Goal: Task Accomplishment & Management: Manage account settings

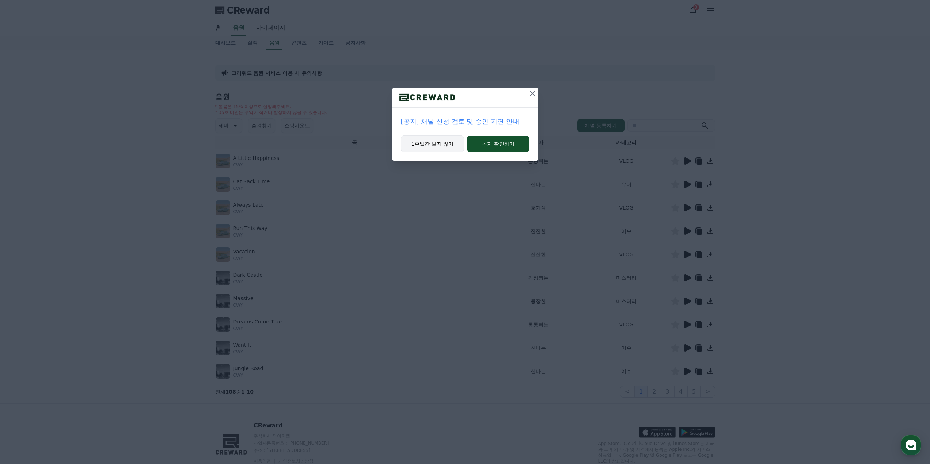
click at [423, 148] on button "1주일간 보지 않기" at bounding box center [433, 144] width 64 height 17
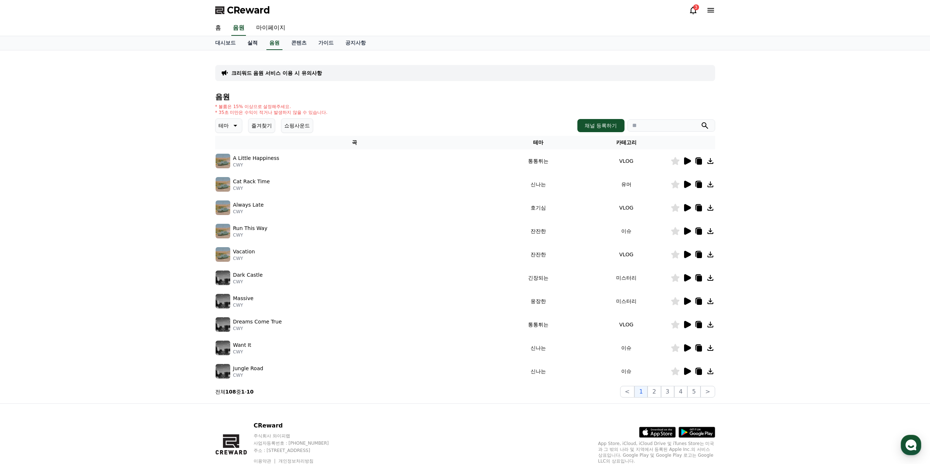
click at [258, 47] on link "실적" at bounding box center [252, 43] width 22 height 14
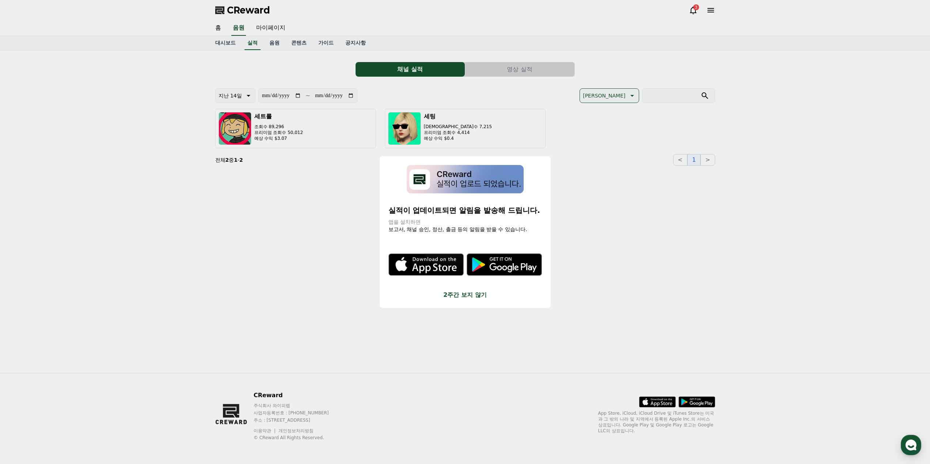
click at [275, 31] on button "close modal" at bounding box center [465, 232] width 930 height 464
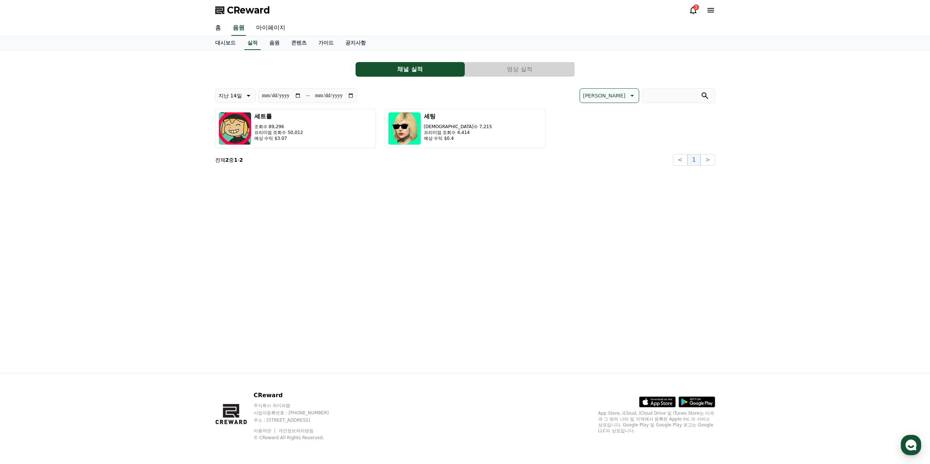
click at [275, 31] on link "마이페이지" at bounding box center [270, 27] width 41 height 15
select select "**********"
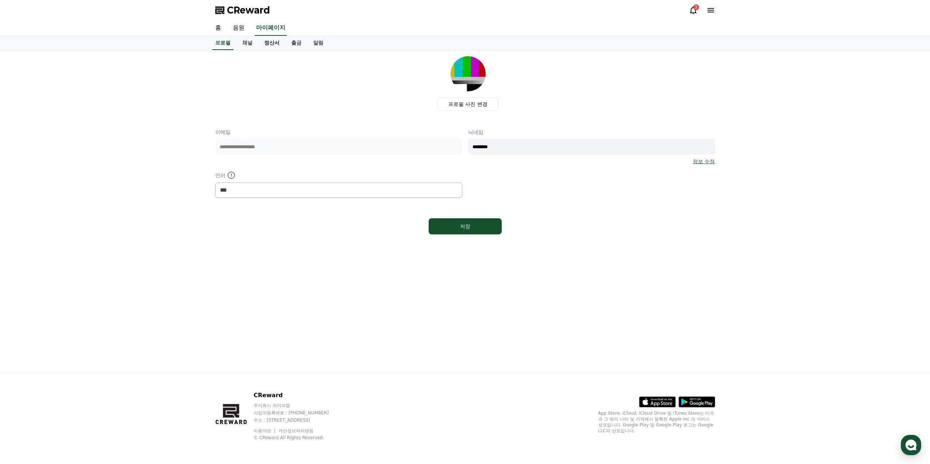
click at [273, 42] on link "정산서" at bounding box center [271, 43] width 27 height 14
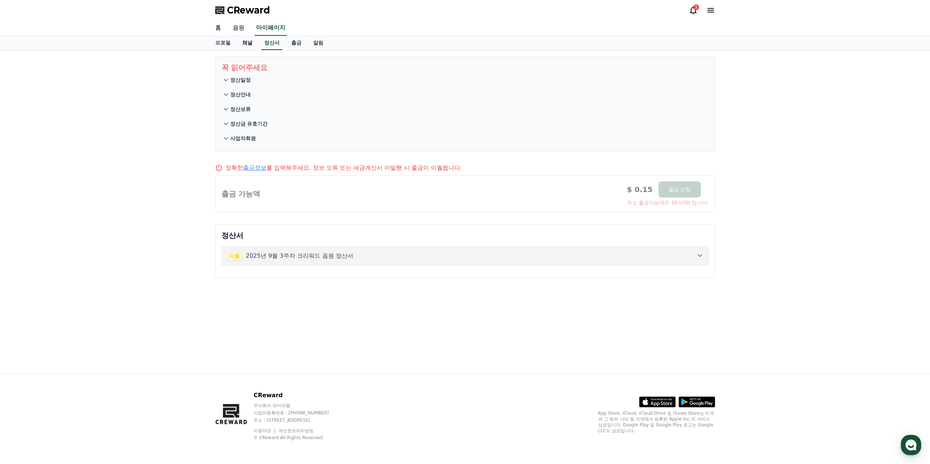
click at [254, 42] on link "채널" at bounding box center [247, 43] width 22 height 14
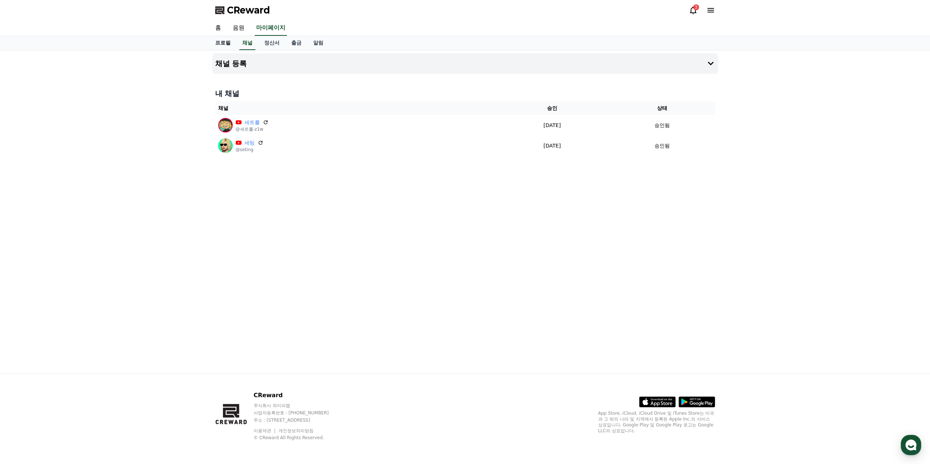
click at [225, 43] on link "프로필" at bounding box center [222, 43] width 27 height 14
select select "**********"
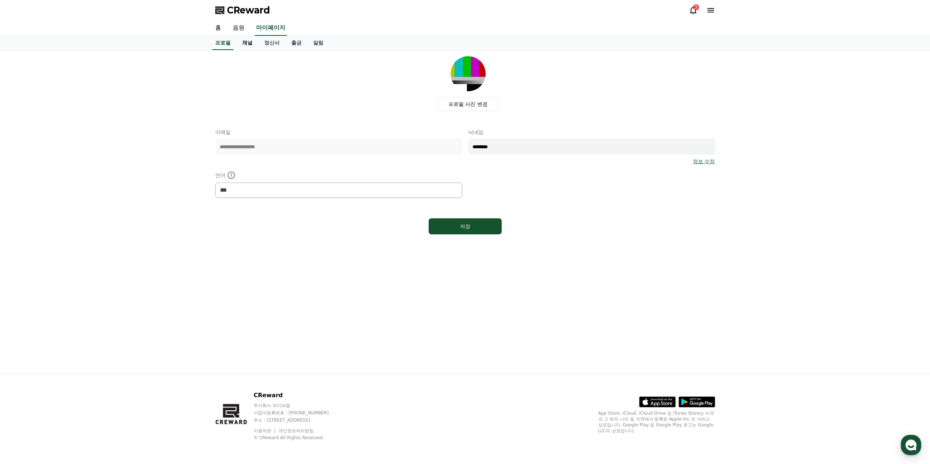
click at [244, 43] on link "채널" at bounding box center [247, 43] width 22 height 14
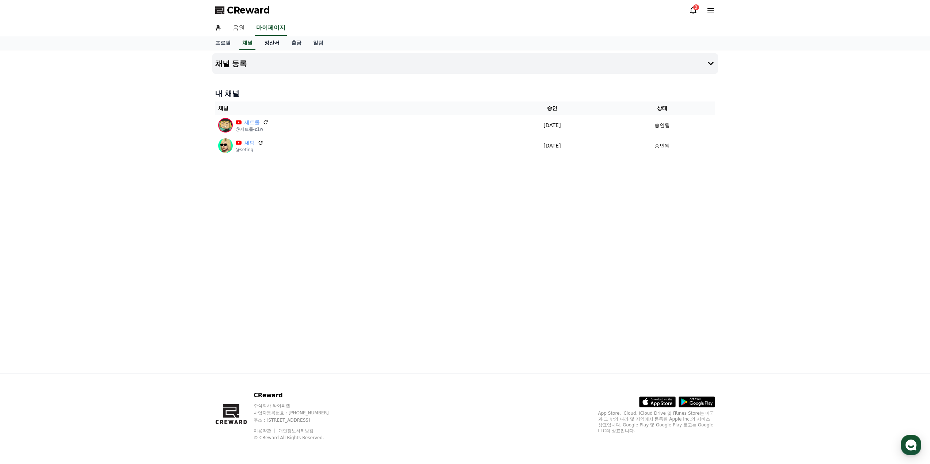
click at [267, 43] on link "정산서" at bounding box center [271, 43] width 27 height 14
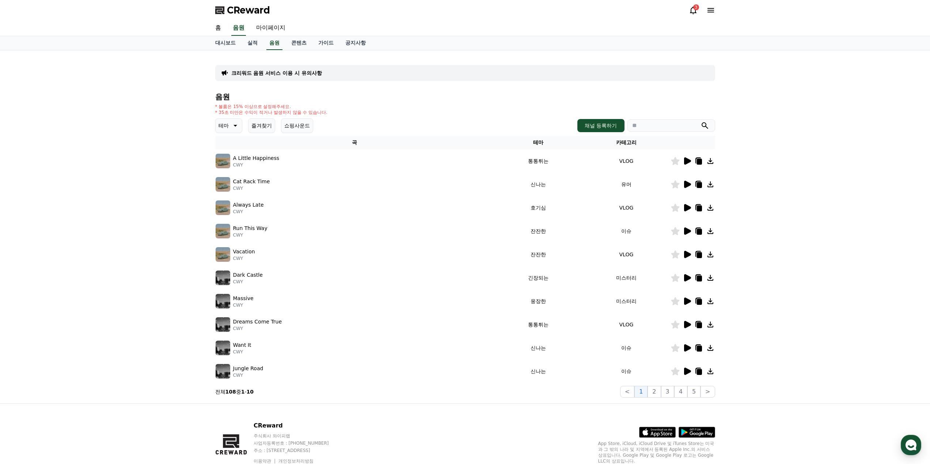
click at [231, 125] on icon at bounding box center [234, 125] width 9 height 9
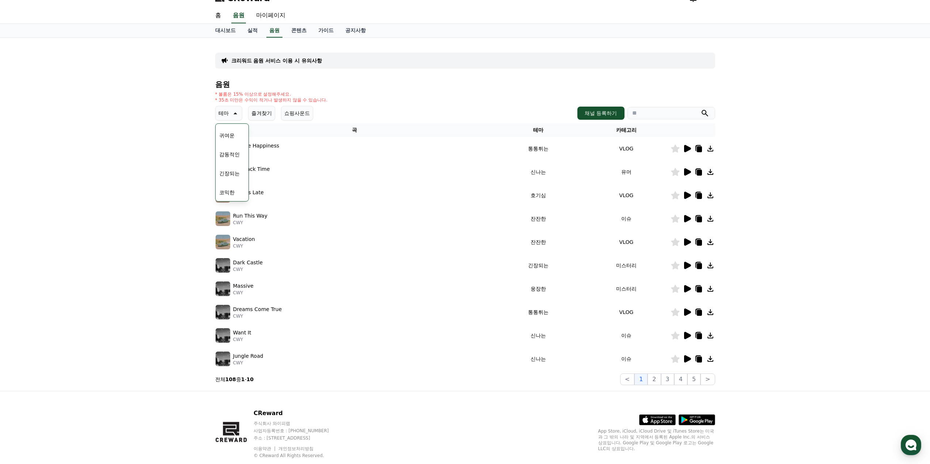
scroll to position [30, 0]
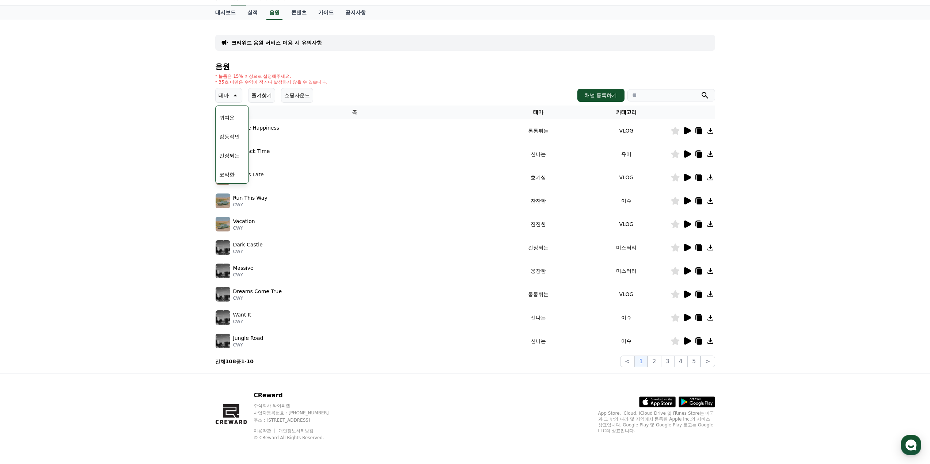
click at [236, 173] on button "코믹한" at bounding box center [226, 175] width 21 height 16
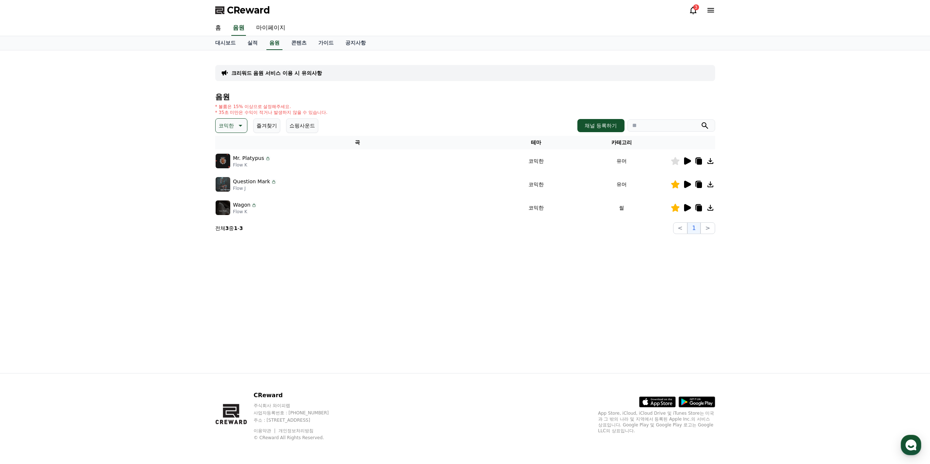
click at [688, 161] on icon at bounding box center [687, 160] width 7 height 7
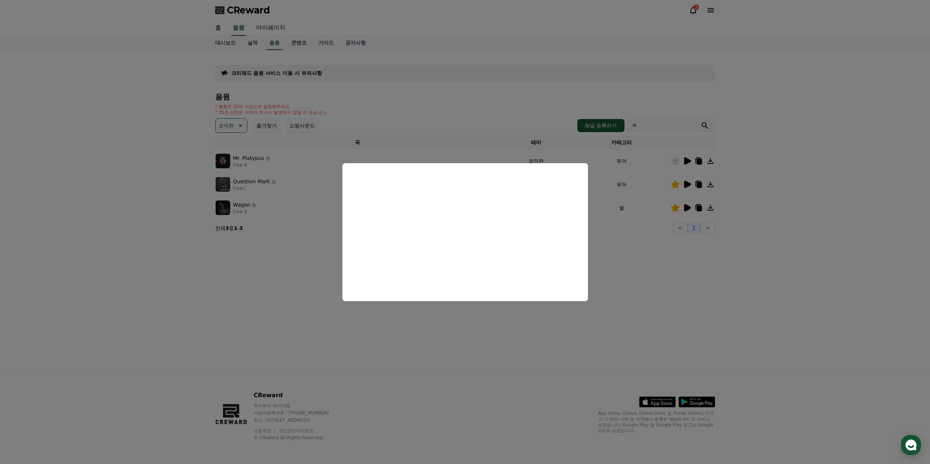
click at [496, 338] on button "close modal" at bounding box center [465, 232] width 930 height 464
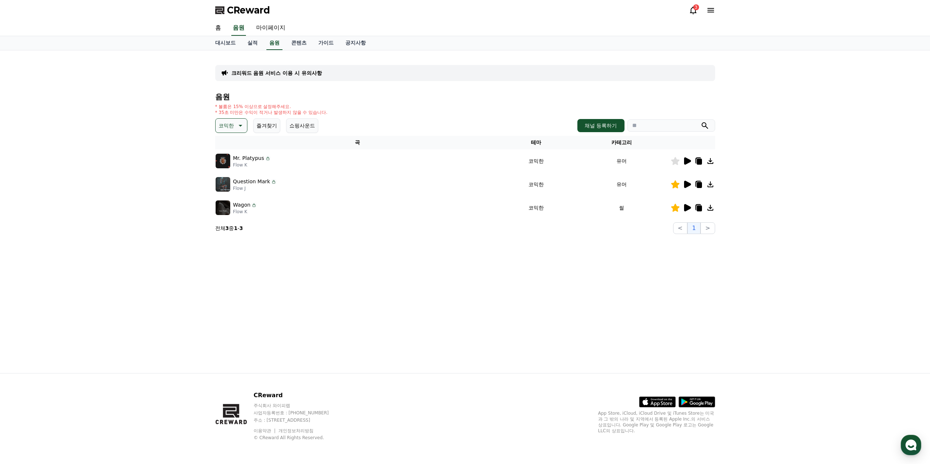
click at [684, 162] on icon at bounding box center [687, 160] width 7 height 7
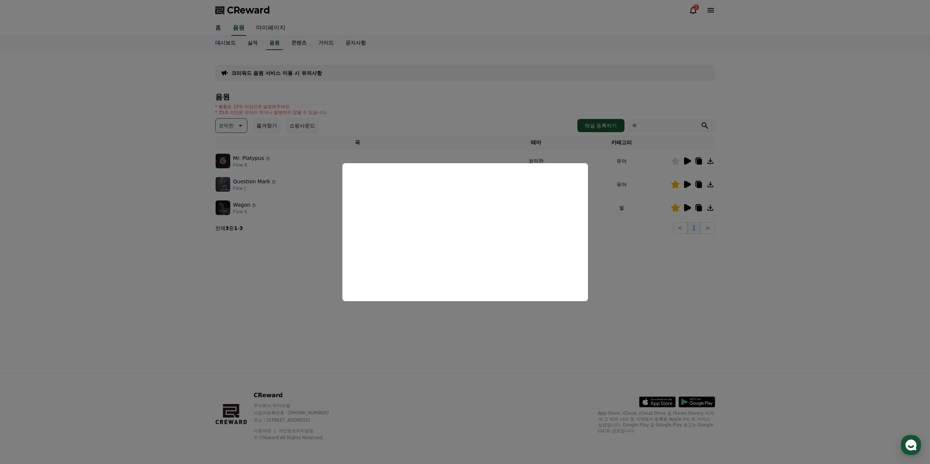
click at [489, 318] on button "close modal" at bounding box center [465, 232] width 930 height 464
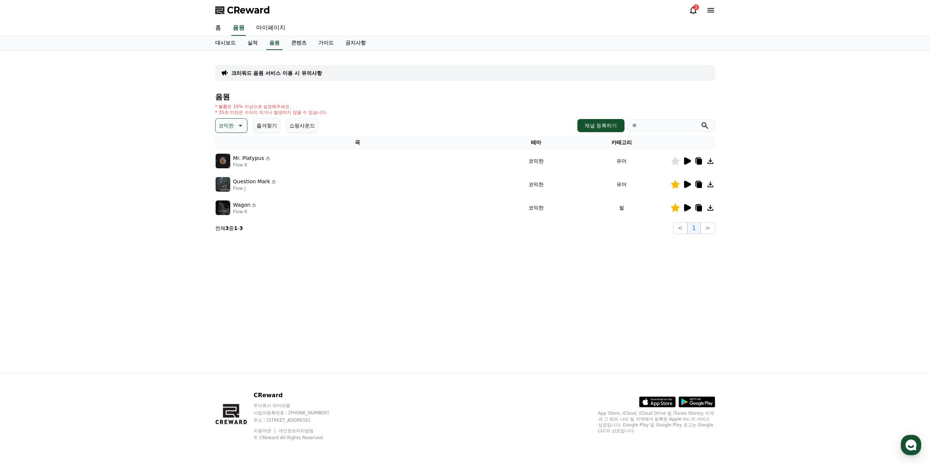
click at [685, 183] on icon at bounding box center [687, 184] width 7 height 7
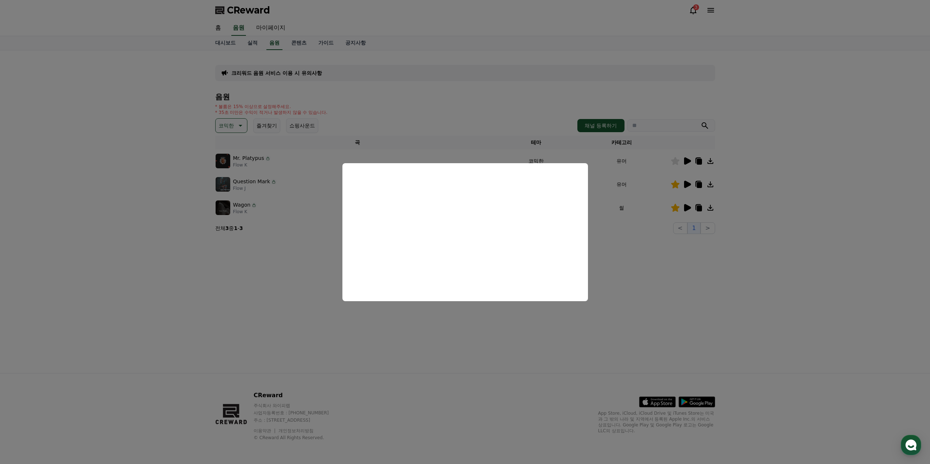
click at [486, 332] on button "close modal" at bounding box center [465, 232] width 930 height 464
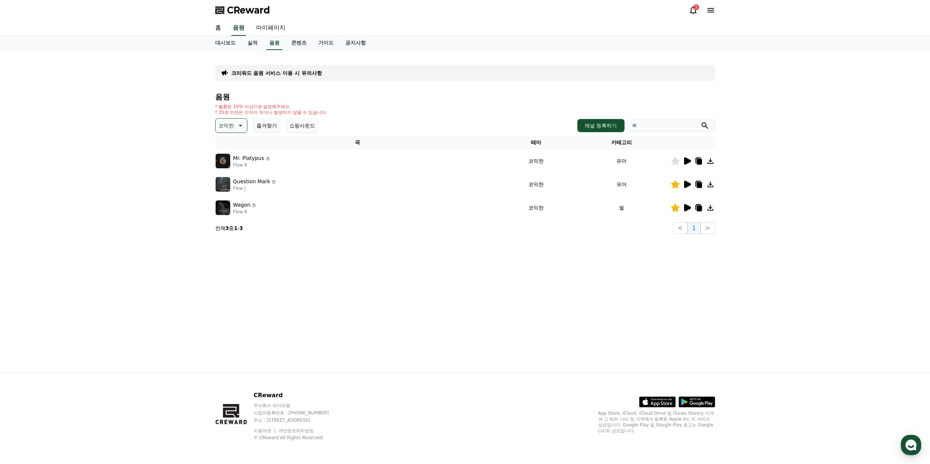
click at [685, 204] on icon at bounding box center [686, 207] width 9 height 9
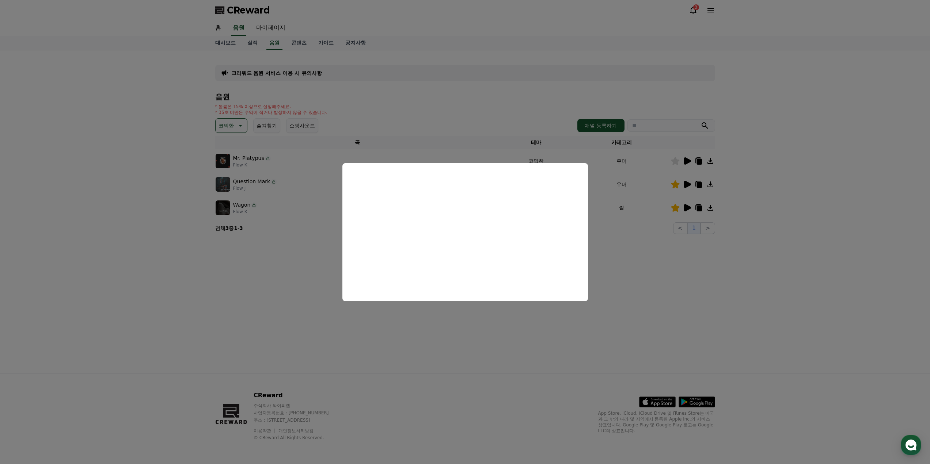
click at [479, 338] on button "close modal" at bounding box center [465, 232] width 930 height 464
